Goal: Task Accomplishment & Management: Manage account settings

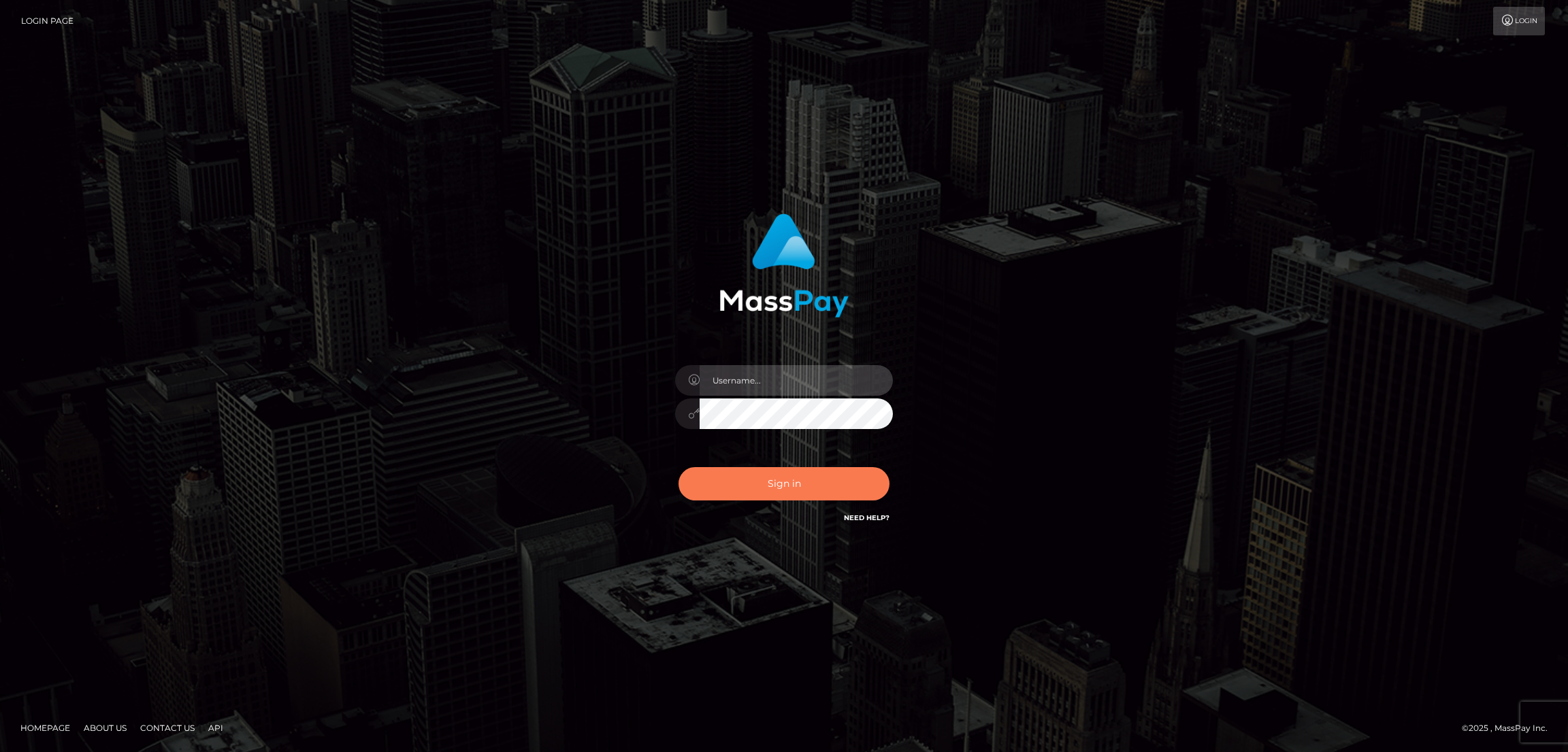
type input "by.es2"
click at [776, 494] on button "Sign in" at bounding box center [783, 483] width 211 height 34
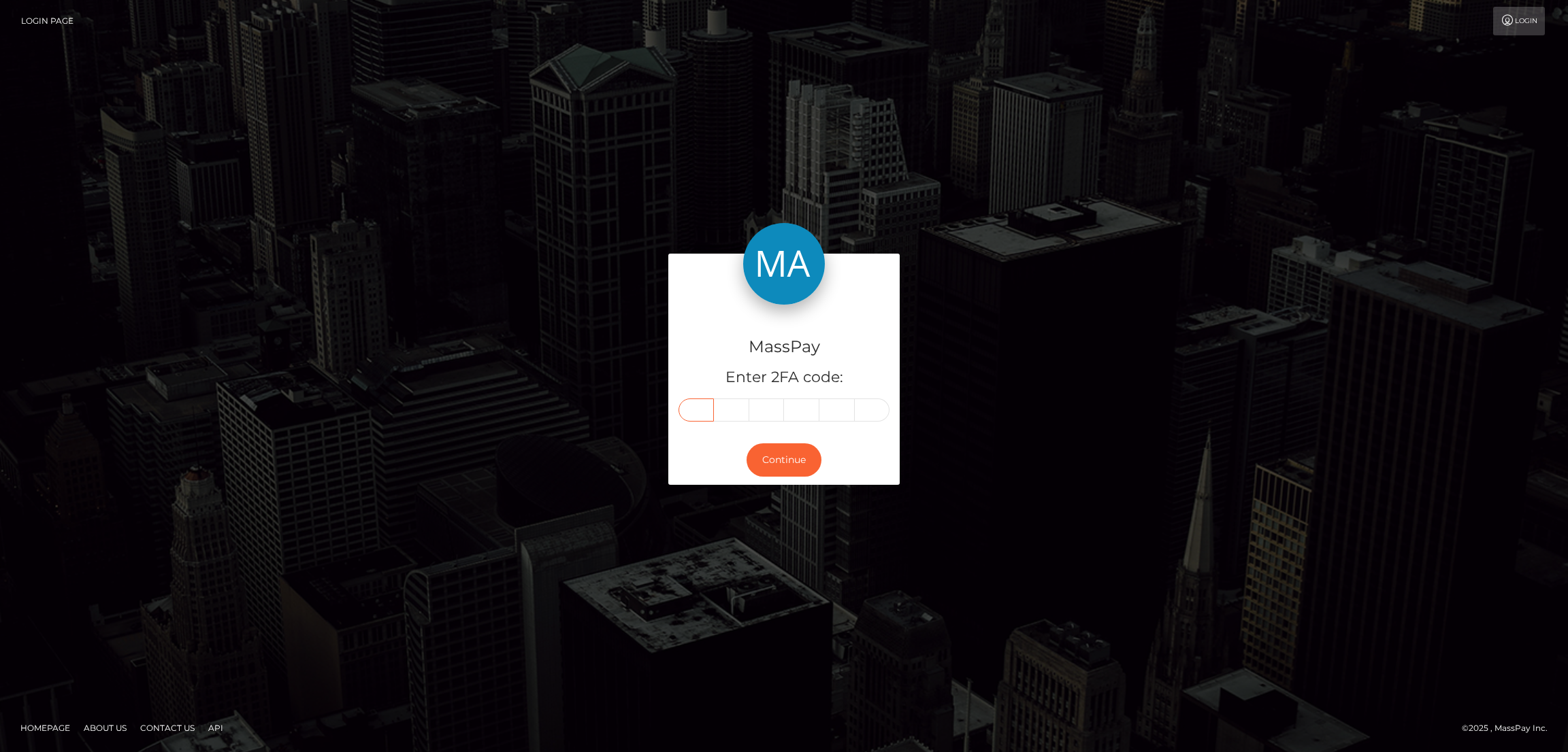
click at [701, 413] on input "text" at bounding box center [695, 410] width 35 height 23
paste input "9"
type input "9"
type input "3"
type input "7"
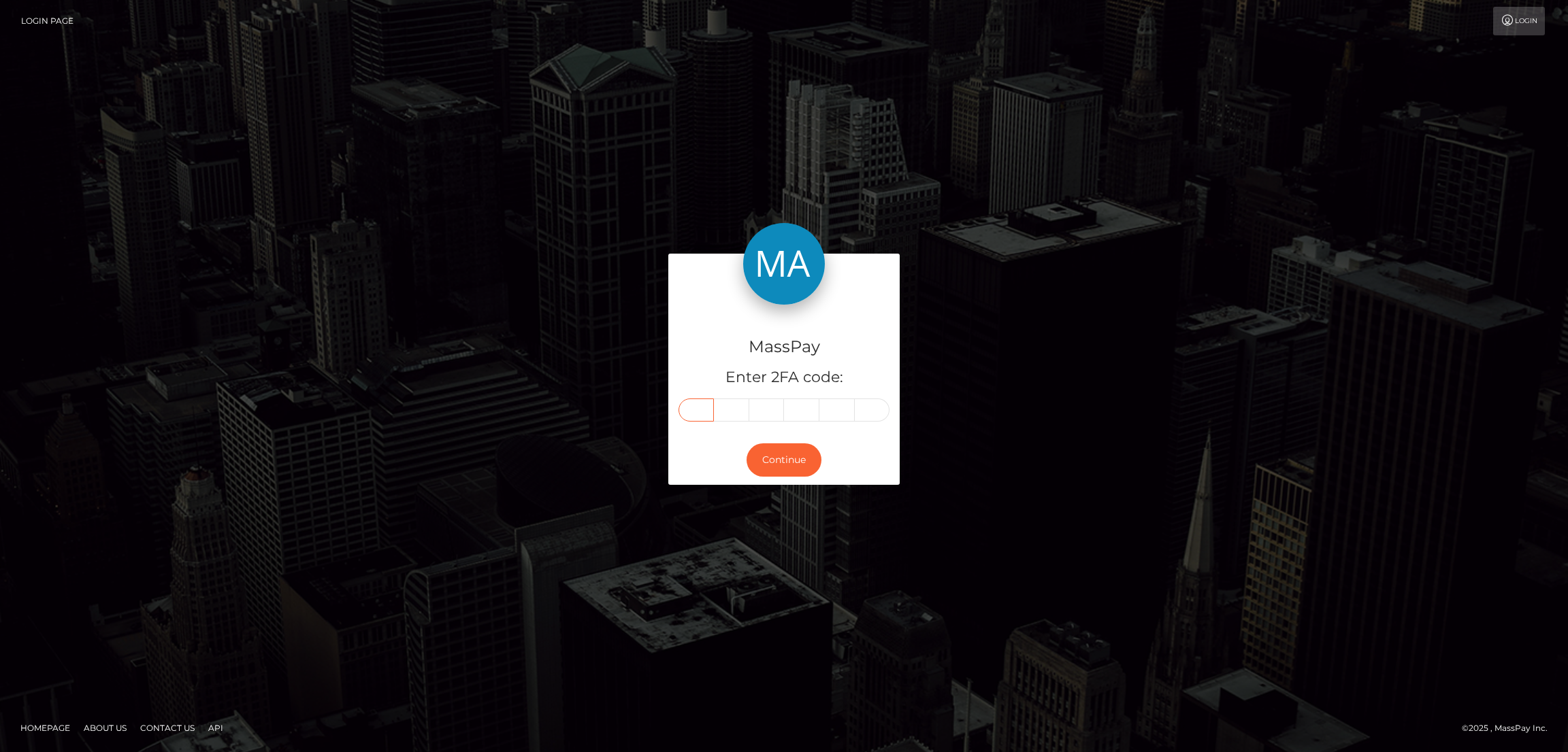
type input "7"
type input "9"
type input "7"
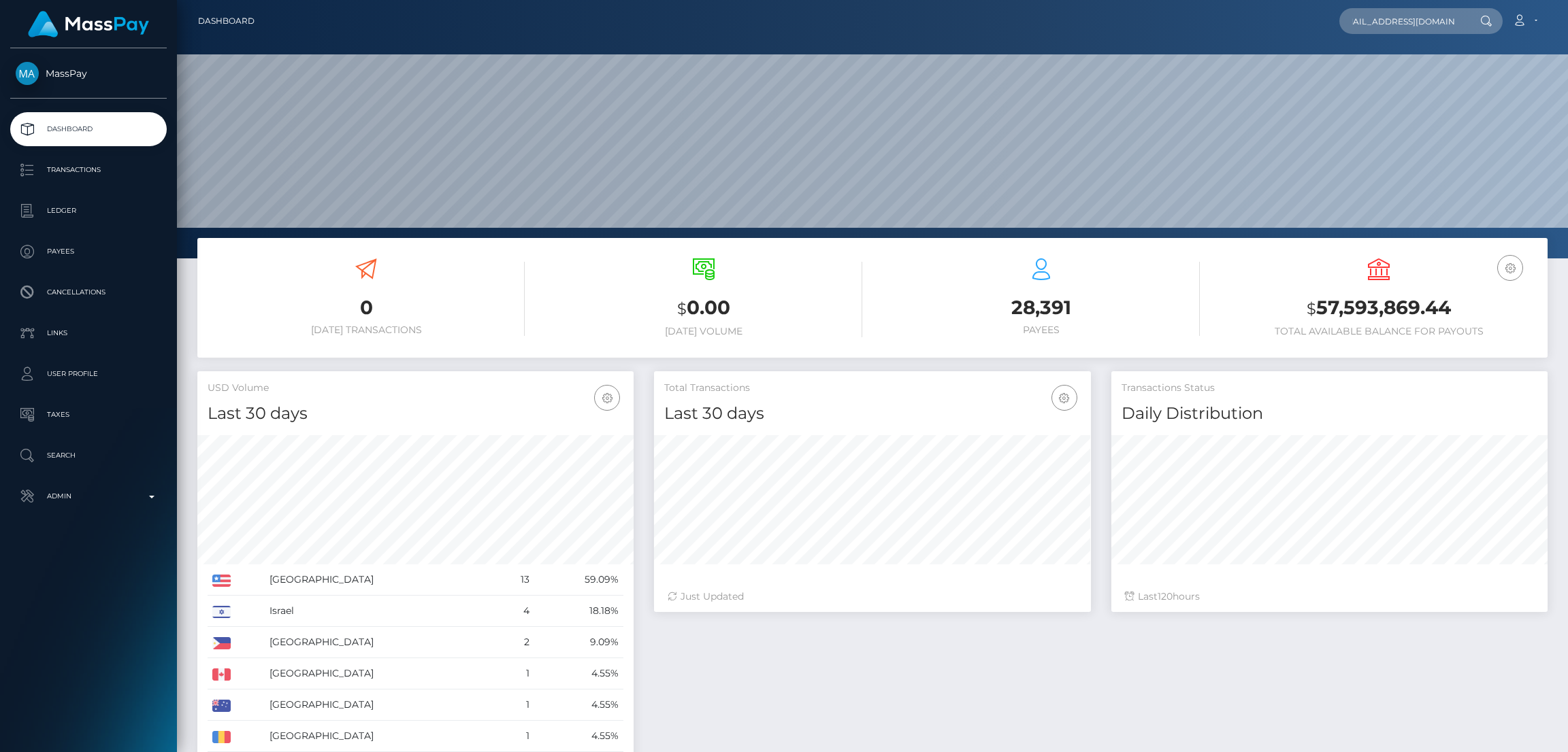
scroll to position [242, 436]
type input "bro.how.to.cook@gmail.com"
click at [1389, 73] on link "MOUAD DAHMANI" at bounding box center [1393, 70] width 109 height 25
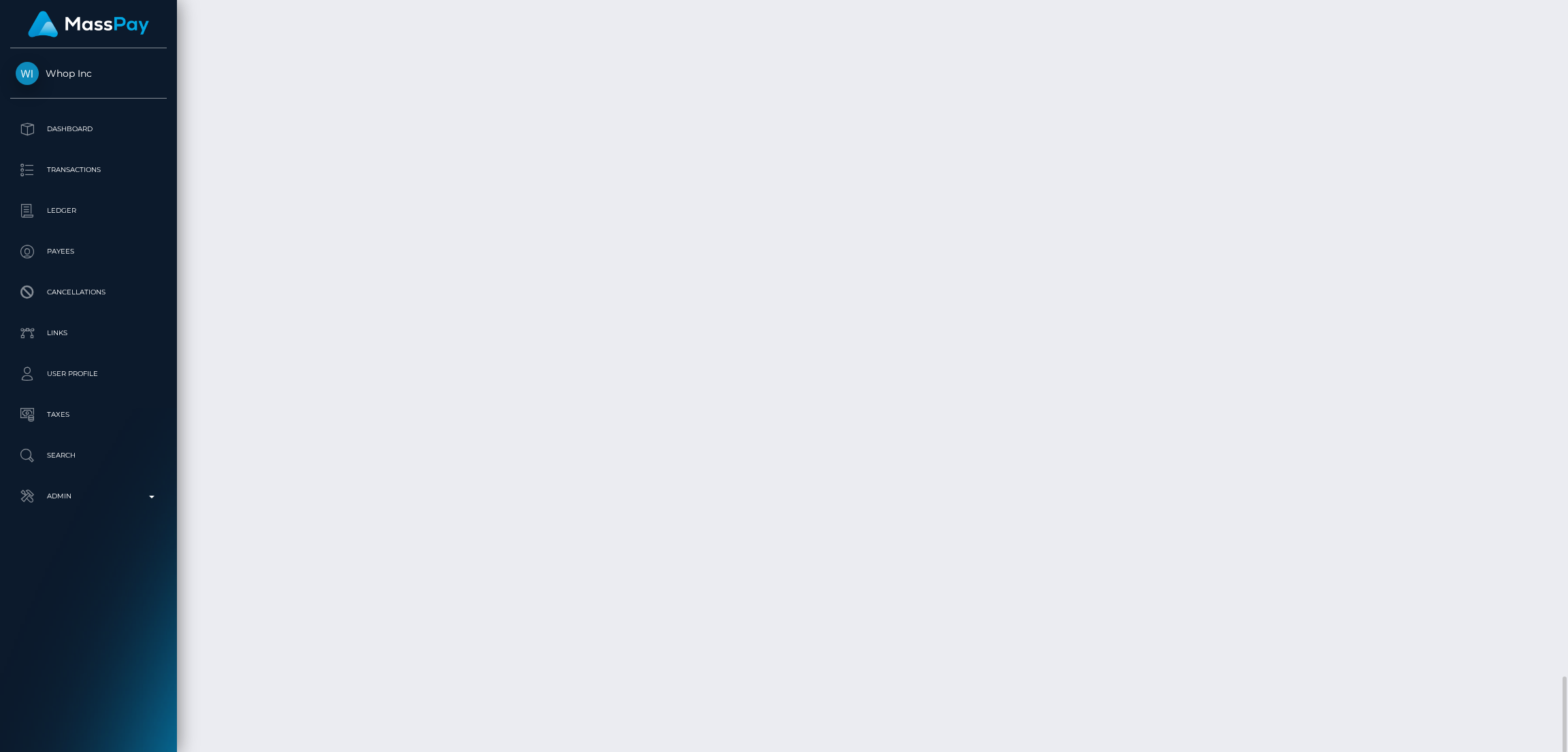
scroll to position [6131, 0]
